Goal: Find specific page/section: Find specific page/section

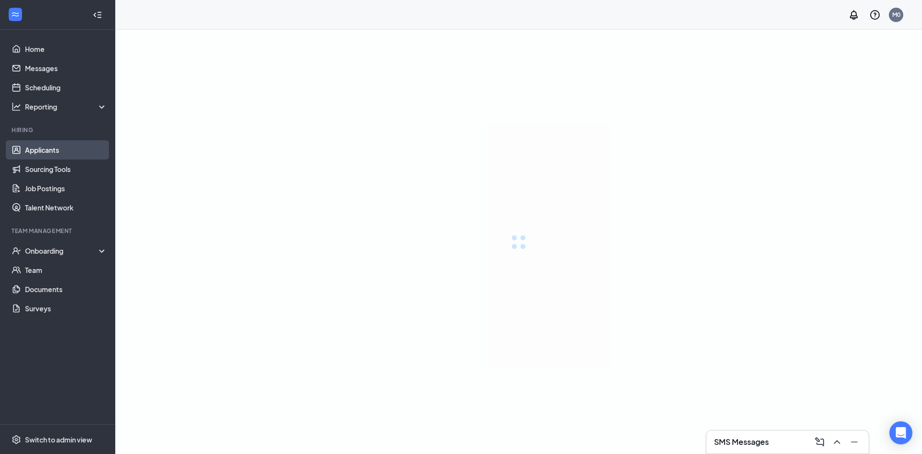
click at [53, 149] on link "Applicants" at bounding box center [66, 149] width 82 height 19
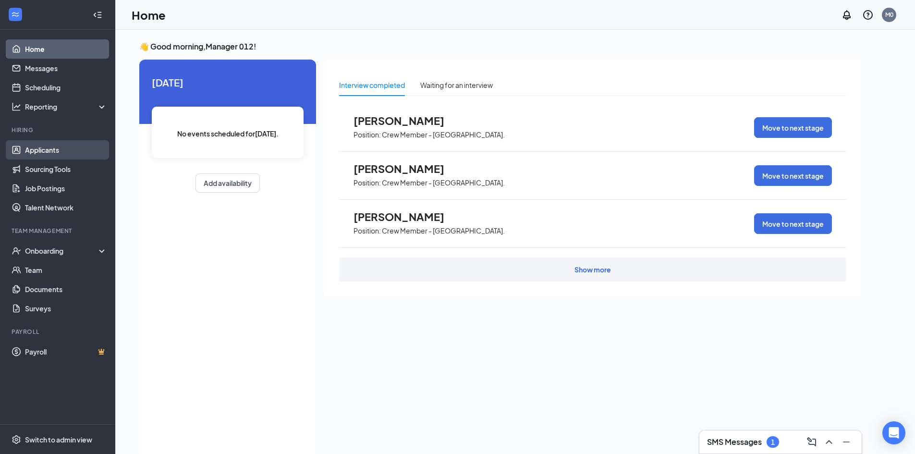
click at [71, 148] on link "Applicants" at bounding box center [66, 149] width 82 height 19
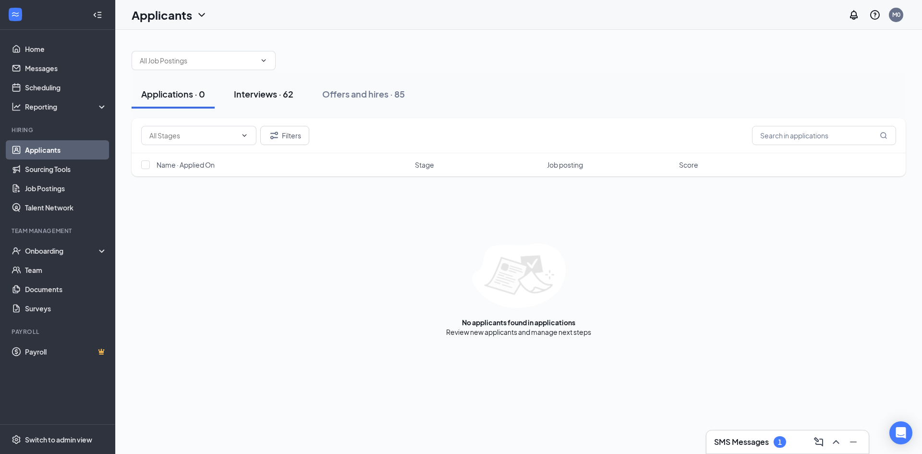
click at [289, 94] on div "Interviews · 62" at bounding box center [264, 94] width 60 height 12
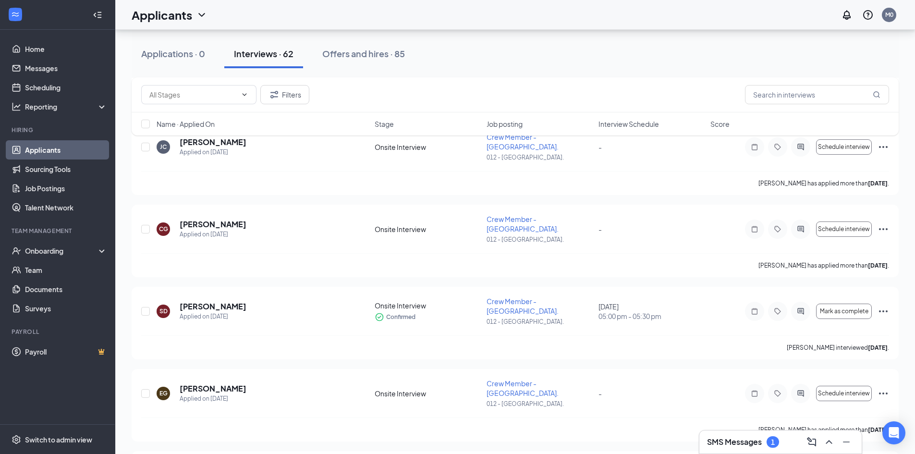
scroll to position [1509, 0]
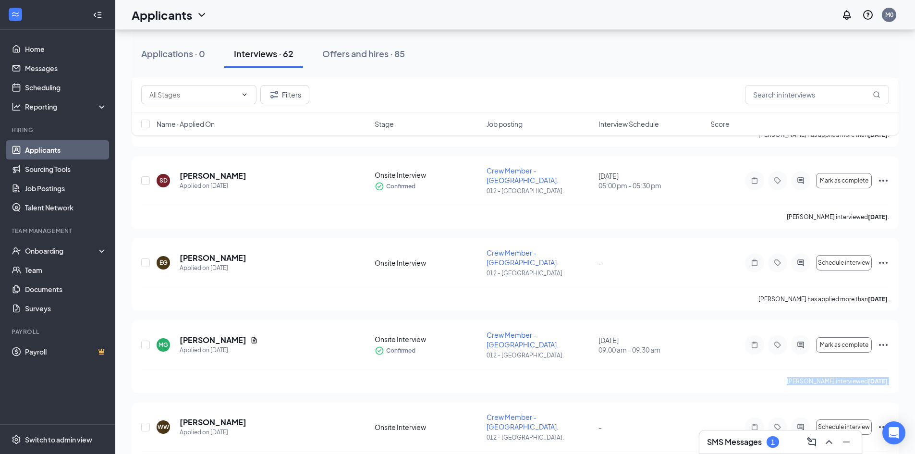
drag, startPoint x: 909, startPoint y: 176, endPoint x: 910, endPoint y: 190, distance: 14.4
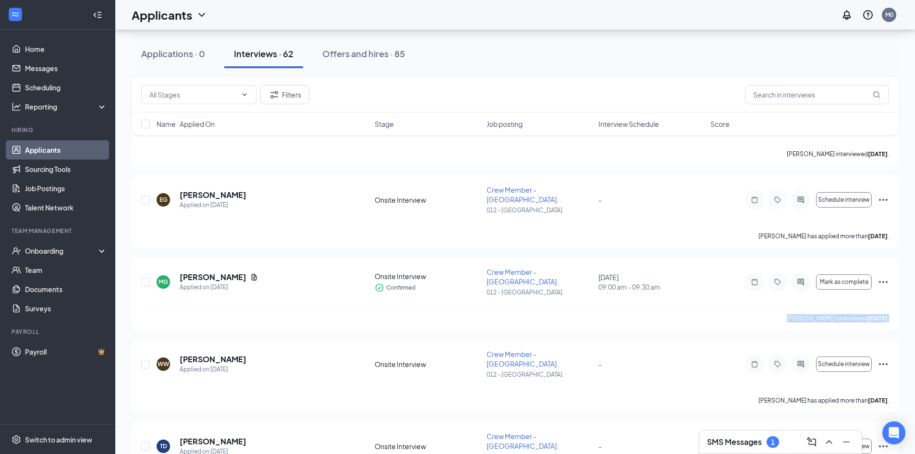
scroll to position [0, 0]
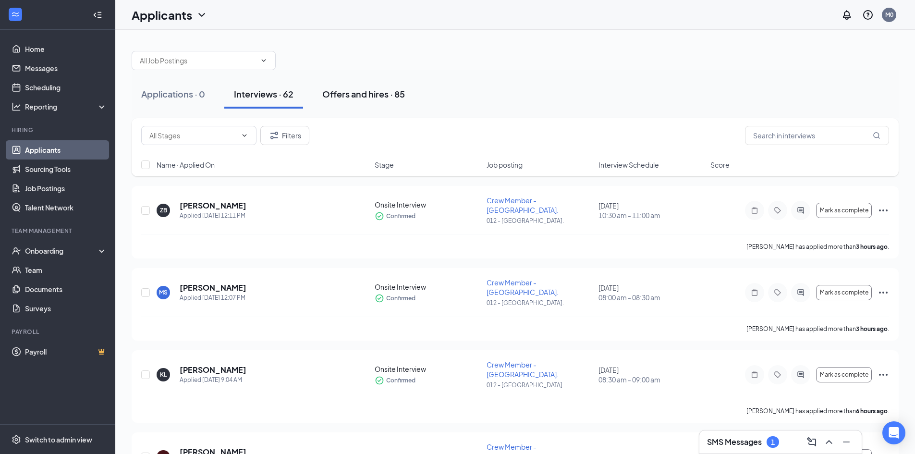
click at [384, 96] on div "Offers and hires · 85" at bounding box center [363, 94] width 83 height 12
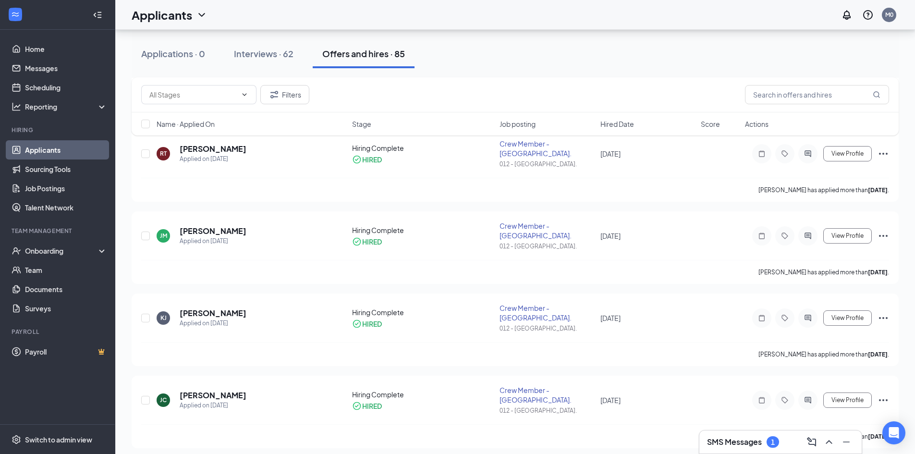
scroll to position [1342, 0]
